Goal: Transaction & Acquisition: Book appointment/travel/reservation

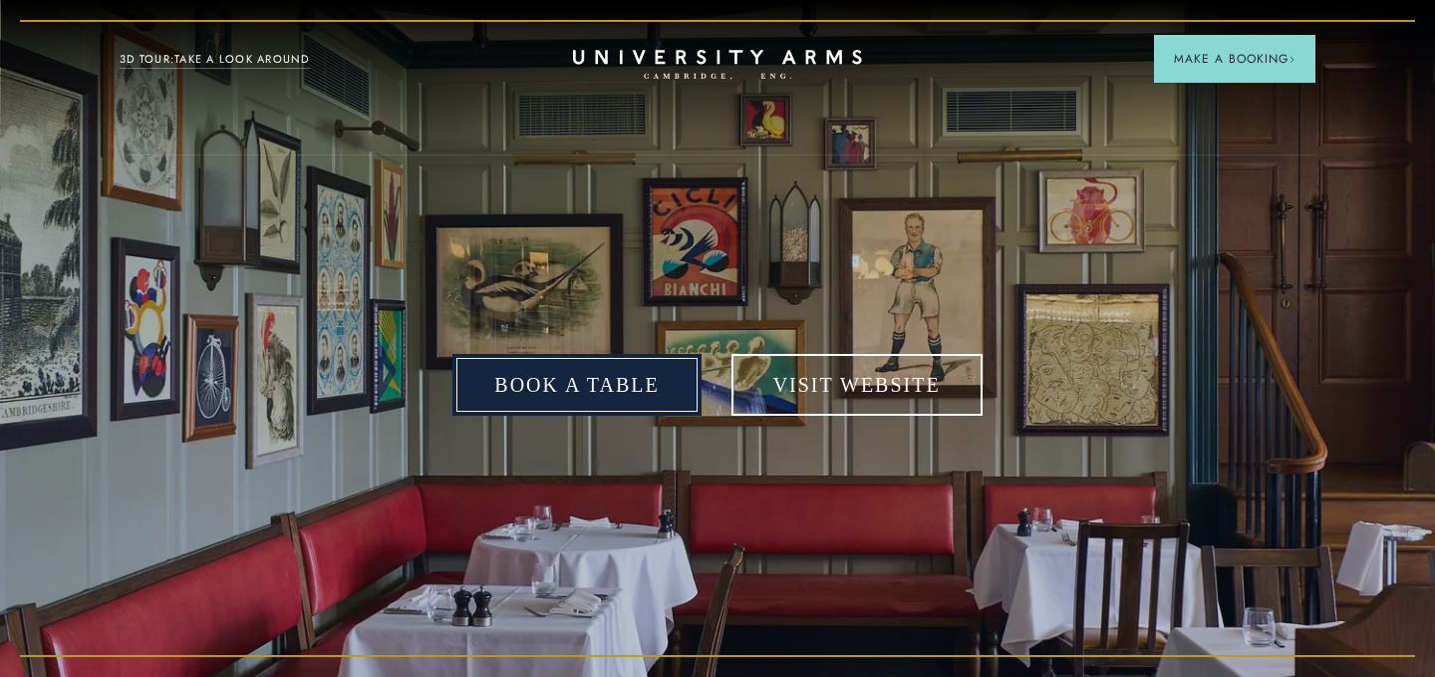
click at [631, 374] on link "Book a table" at bounding box center [576, 385] width 248 height 62
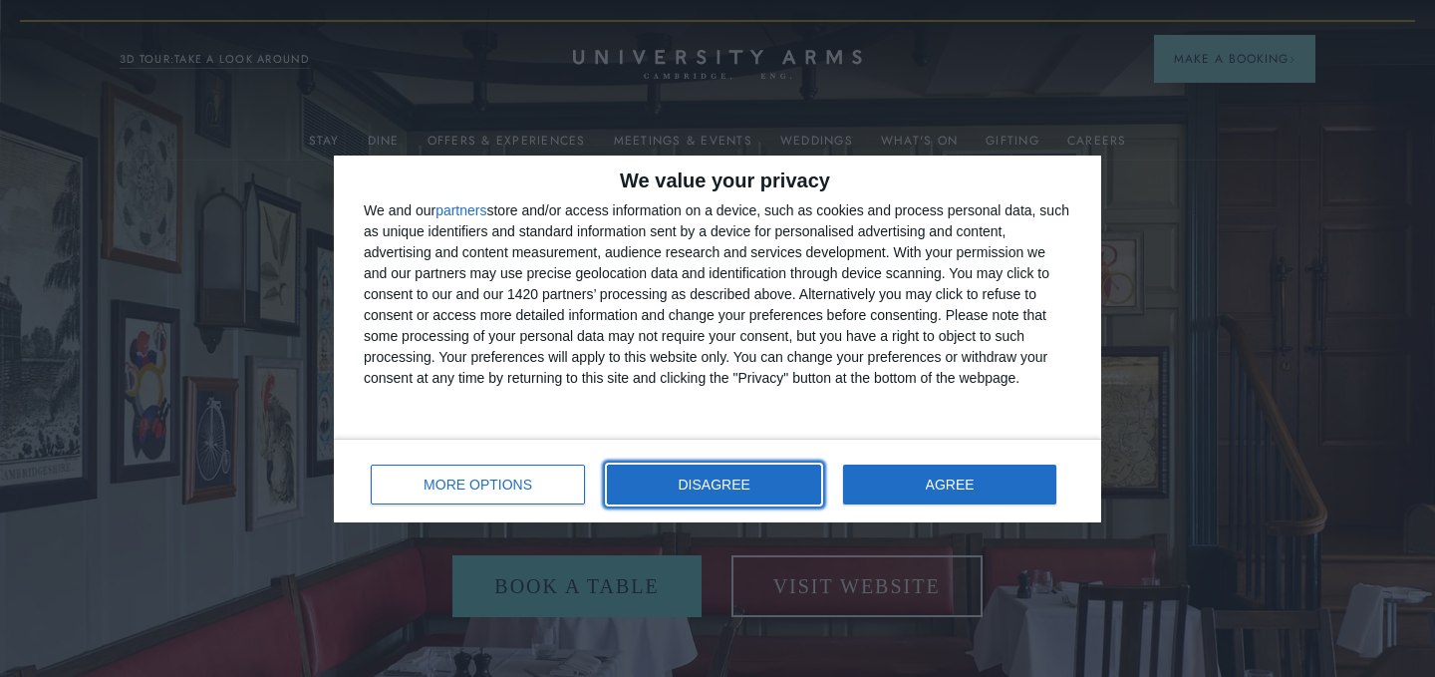
click at [755, 480] on button "DISAGREE" at bounding box center [714, 484] width 214 height 40
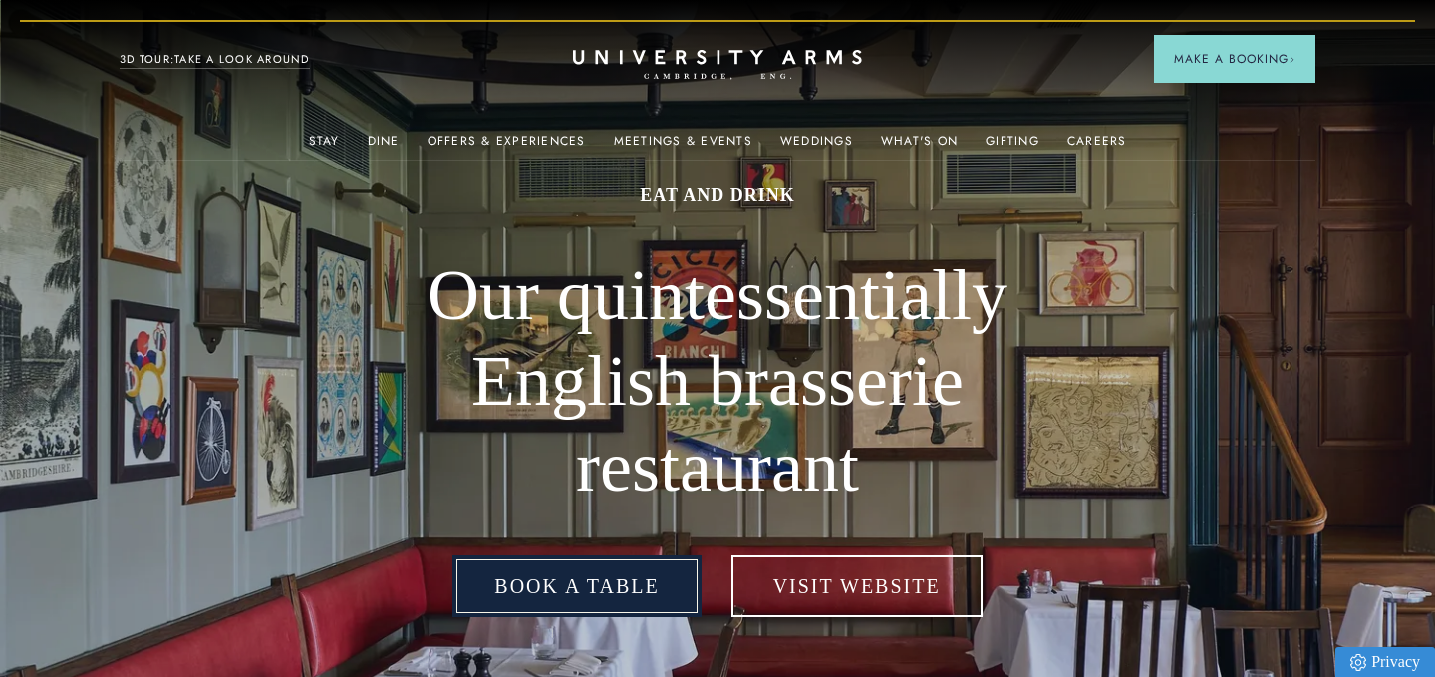
click at [603, 570] on link "Book a table" at bounding box center [576, 586] width 248 height 62
click at [585, 580] on link "Book a table" at bounding box center [576, 586] width 248 height 62
click at [623, 577] on link "Book a table" at bounding box center [576, 586] width 248 height 62
click at [652, 582] on link "Book a table" at bounding box center [576, 586] width 248 height 62
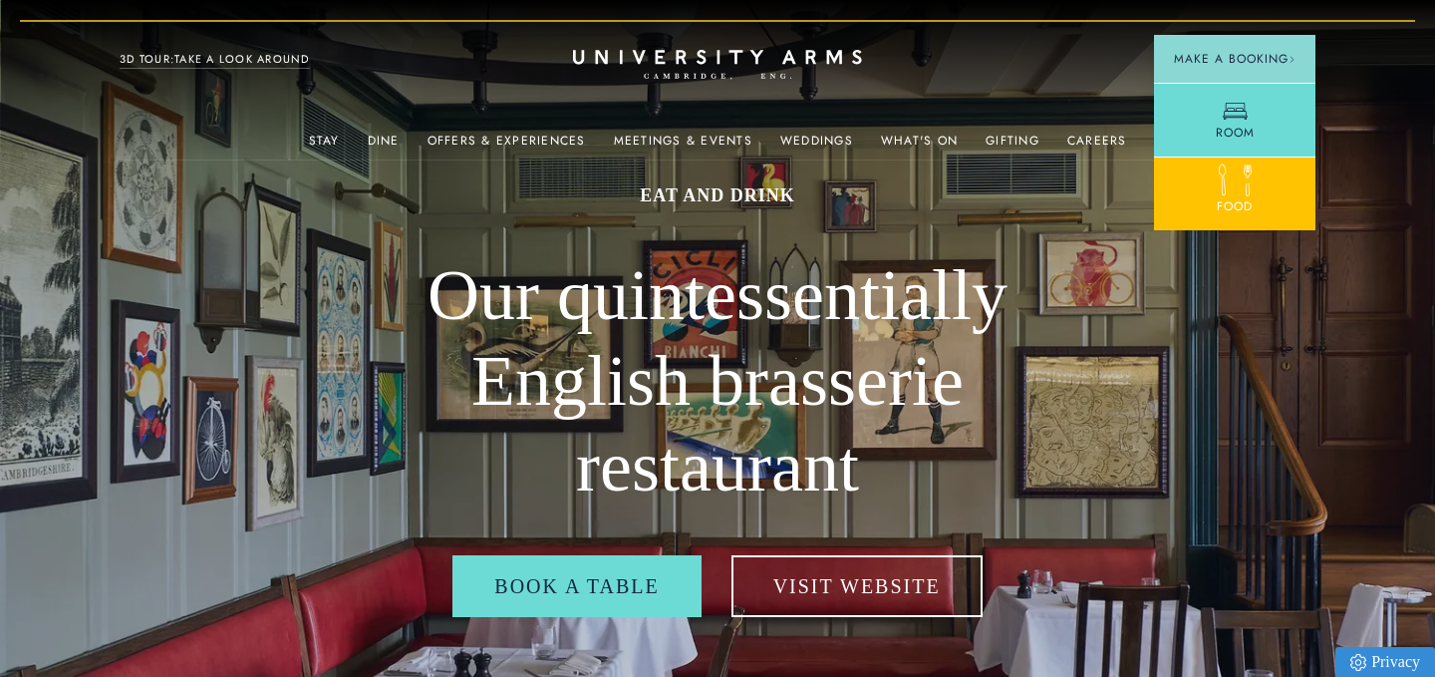
click at [1218, 185] on icon at bounding box center [1222, 179] width 35 height 35
